Goal: Information Seeking & Learning: Check status

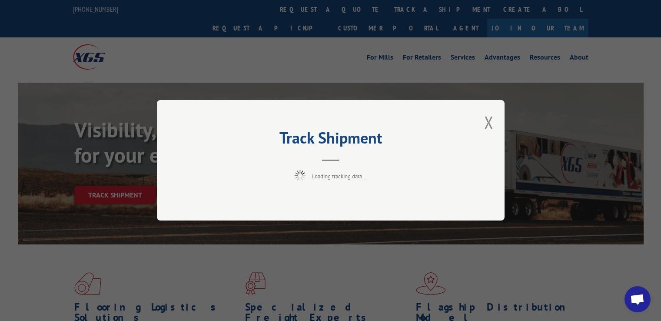
scroll to position [43, 0]
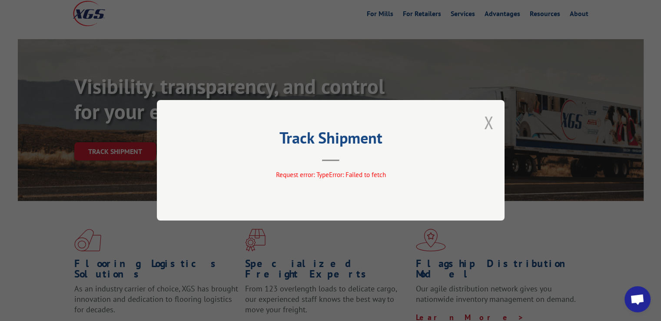
click at [491, 121] on button "Close modal" at bounding box center [489, 122] width 10 height 23
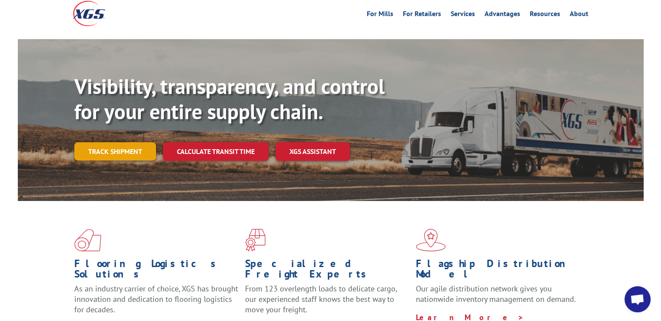
click at [125, 142] on link "Track shipment" at bounding box center [115, 151] width 82 height 18
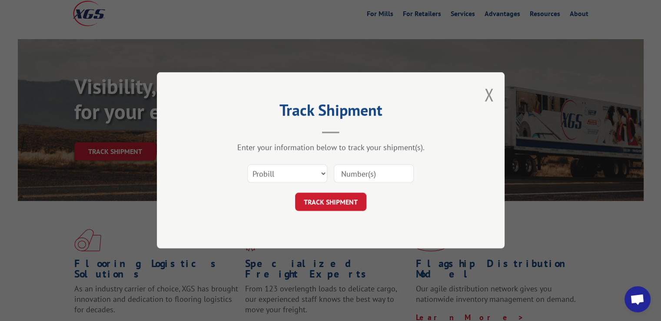
click at [364, 173] on input at bounding box center [374, 174] width 80 height 18
paste input "17612030"
type input "17612030"
click at [332, 205] on button "TRACK SHIPMENT" at bounding box center [330, 202] width 71 height 18
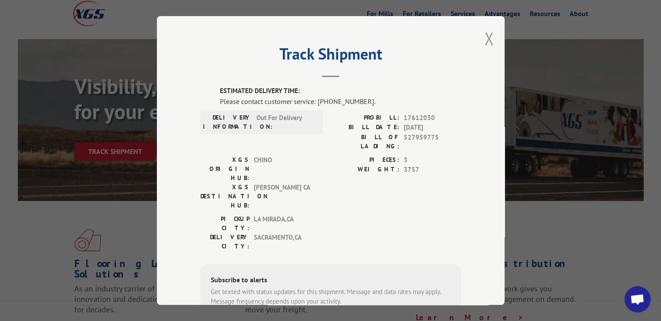
click at [484, 39] on button "Close modal" at bounding box center [489, 38] width 10 height 23
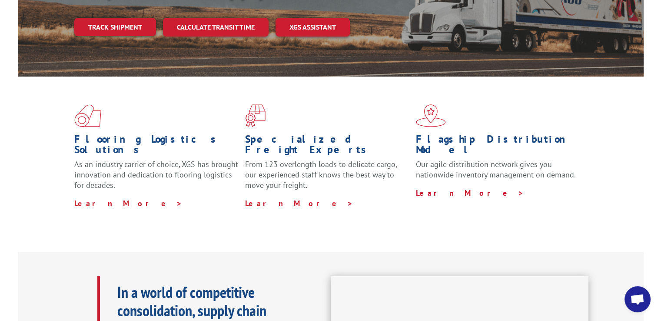
scroll to position [130, 0]
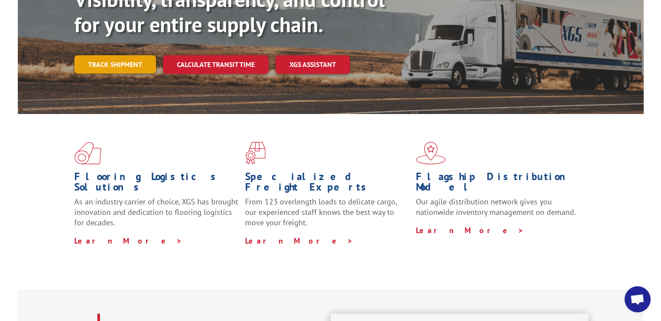
click at [137, 55] on link "Track shipment" at bounding box center [115, 64] width 82 height 18
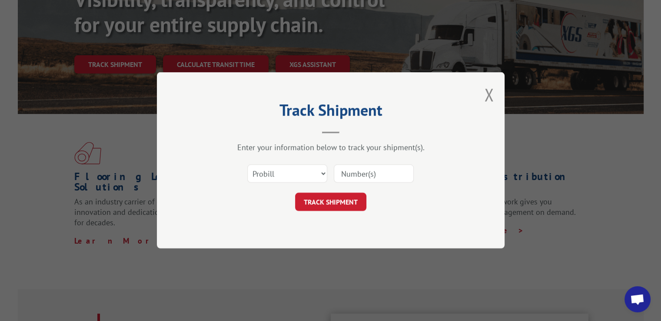
click at [396, 178] on input at bounding box center [374, 174] width 80 height 18
paste input "17612030"
type input "17612030"
click at [348, 199] on button "TRACK SHIPMENT" at bounding box center [330, 202] width 71 height 18
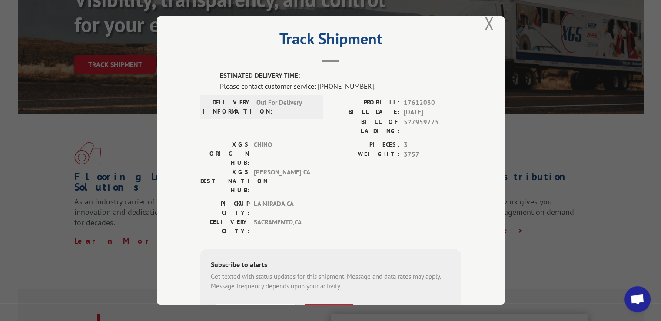
scroll to position [0, 0]
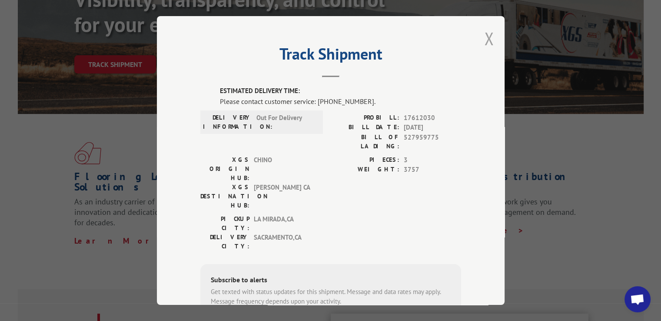
click at [486, 37] on button "Close modal" at bounding box center [489, 38] width 10 height 23
